Goal: Transaction & Acquisition: Purchase product/service

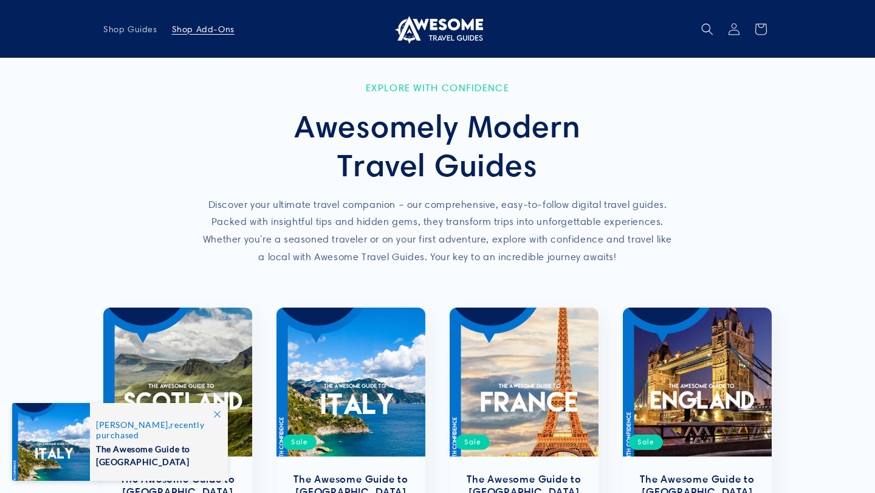
click at [207, 27] on span "Shop Add-Ons" at bounding box center [203, 29] width 63 height 11
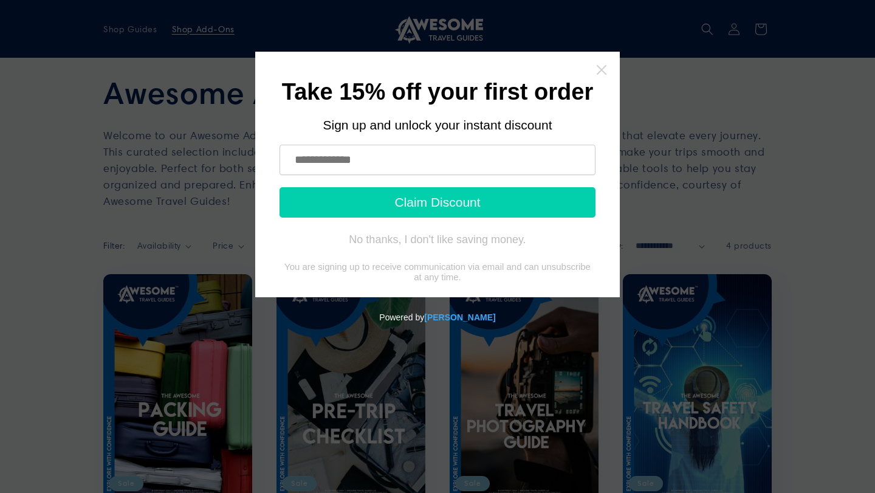
click at [602, 72] on icon "Close widget" at bounding box center [601, 70] width 12 height 12
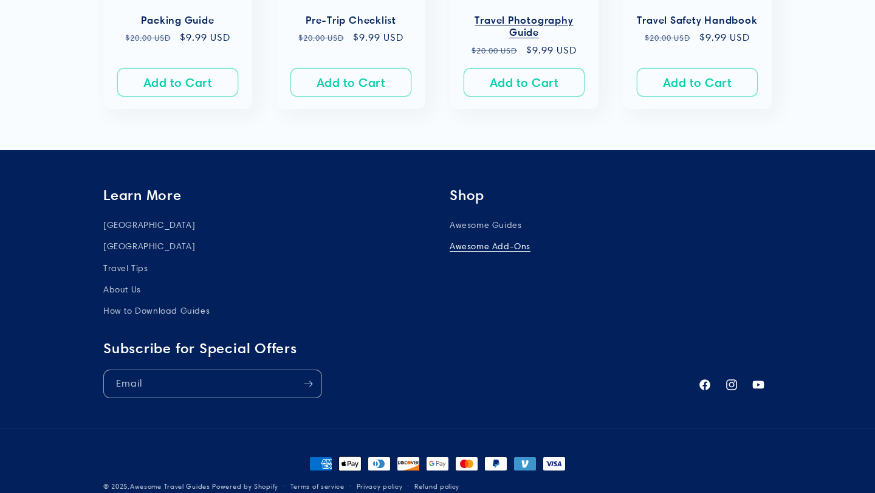
scroll to position [608, 0]
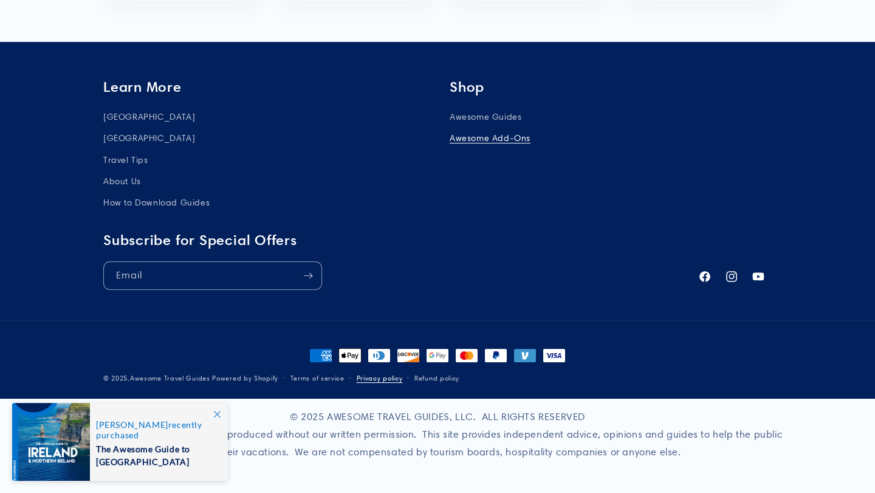
click at [388, 377] on link "Privacy policy" at bounding box center [380, 378] width 46 height 12
click at [439, 373] on link "Refund policy" at bounding box center [436, 378] width 45 height 12
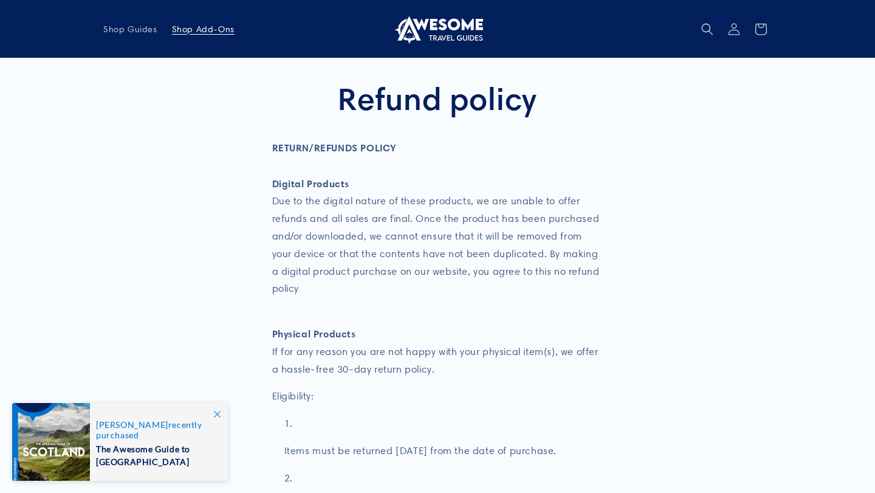
click at [214, 30] on span "Shop Add-Ons" at bounding box center [203, 29] width 63 height 11
